Goal: Task Accomplishment & Management: Manage account settings

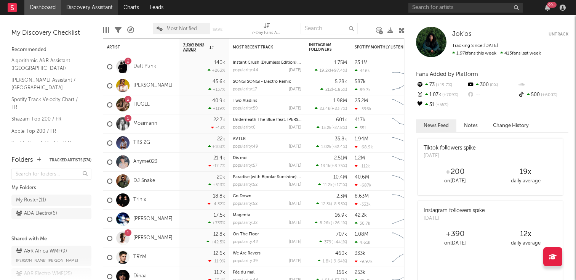
click at [85, 3] on link "Discovery Assistant" at bounding box center [89, 7] width 57 height 15
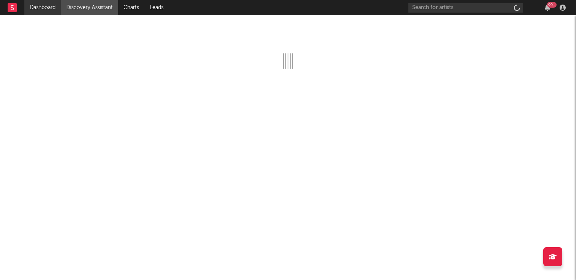
click at [47, 5] on link "Dashboard" at bounding box center [42, 7] width 37 height 15
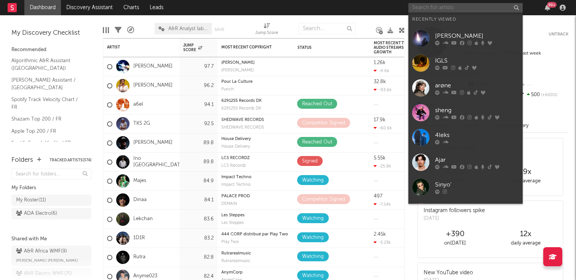
click at [449, 11] on input "text" at bounding box center [465, 8] width 114 height 10
paste input "[URL][DOMAIN_NAME]"
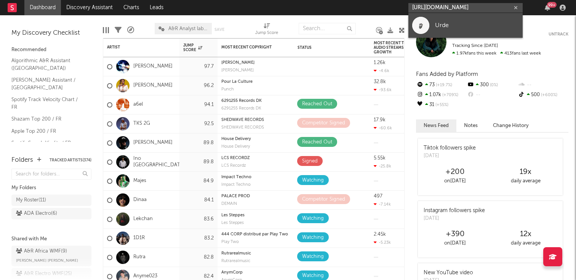
type input "[URL][DOMAIN_NAME]"
click at [440, 23] on div "Urde" at bounding box center [477, 25] width 84 height 9
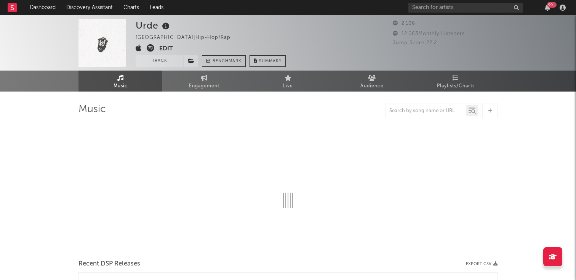
select select "1w"
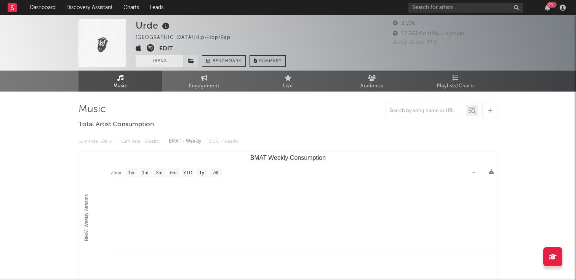
click at [157, 65] on button "Track" at bounding box center [160, 60] width 48 height 11
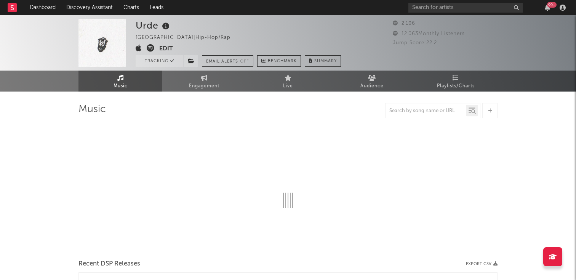
select select "1w"
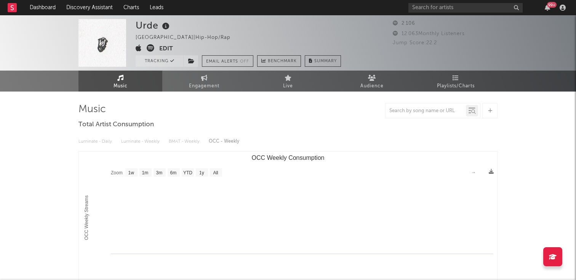
click at [167, 51] on button "Edit" at bounding box center [166, 49] width 14 height 10
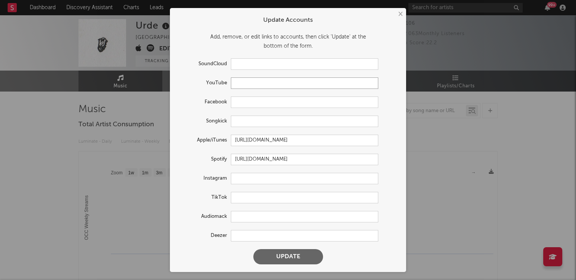
click at [274, 88] on input "text" at bounding box center [304, 82] width 147 height 11
paste input "[URL][DOMAIN_NAME]"
type input "[URL][DOMAIN_NAME]"
click at [264, 183] on input "text" at bounding box center [304, 178] width 147 height 11
paste input "[URL][DOMAIN_NAME]"
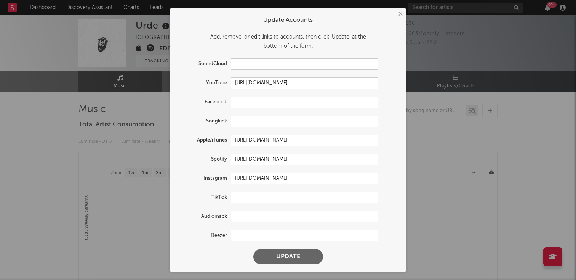
type input "[URL][DOMAIN_NAME]"
click at [247, 198] on input "text" at bounding box center [304, 197] width 147 height 11
paste input "[URL][DOMAIN_NAME]"
type input "[URL][DOMAIN_NAME]"
click at [258, 239] on input "text" at bounding box center [304, 235] width 147 height 11
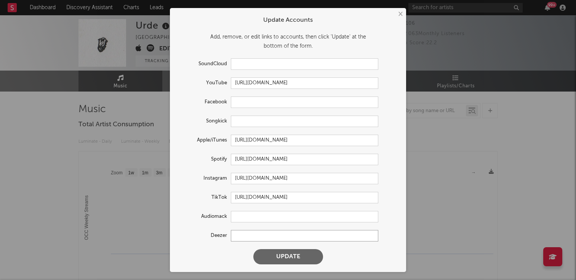
paste input "[URL][DOMAIN_NAME]"
type input "[URL][DOMAIN_NAME]"
click at [283, 254] on button "Update" at bounding box center [288, 256] width 70 height 15
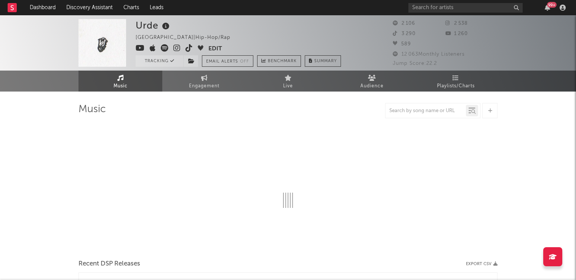
select select "1w"
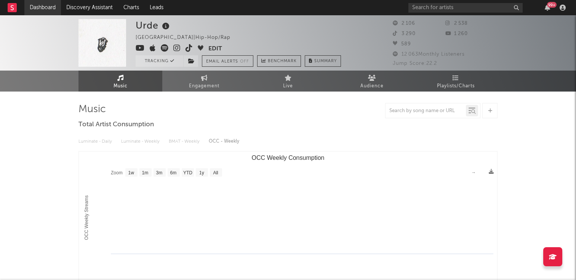
click at [46, 9] on link "Dashboard" at bounding box center [42, 7] width 37 height 15
